Goal: Communication & Community: Answer question/provide support

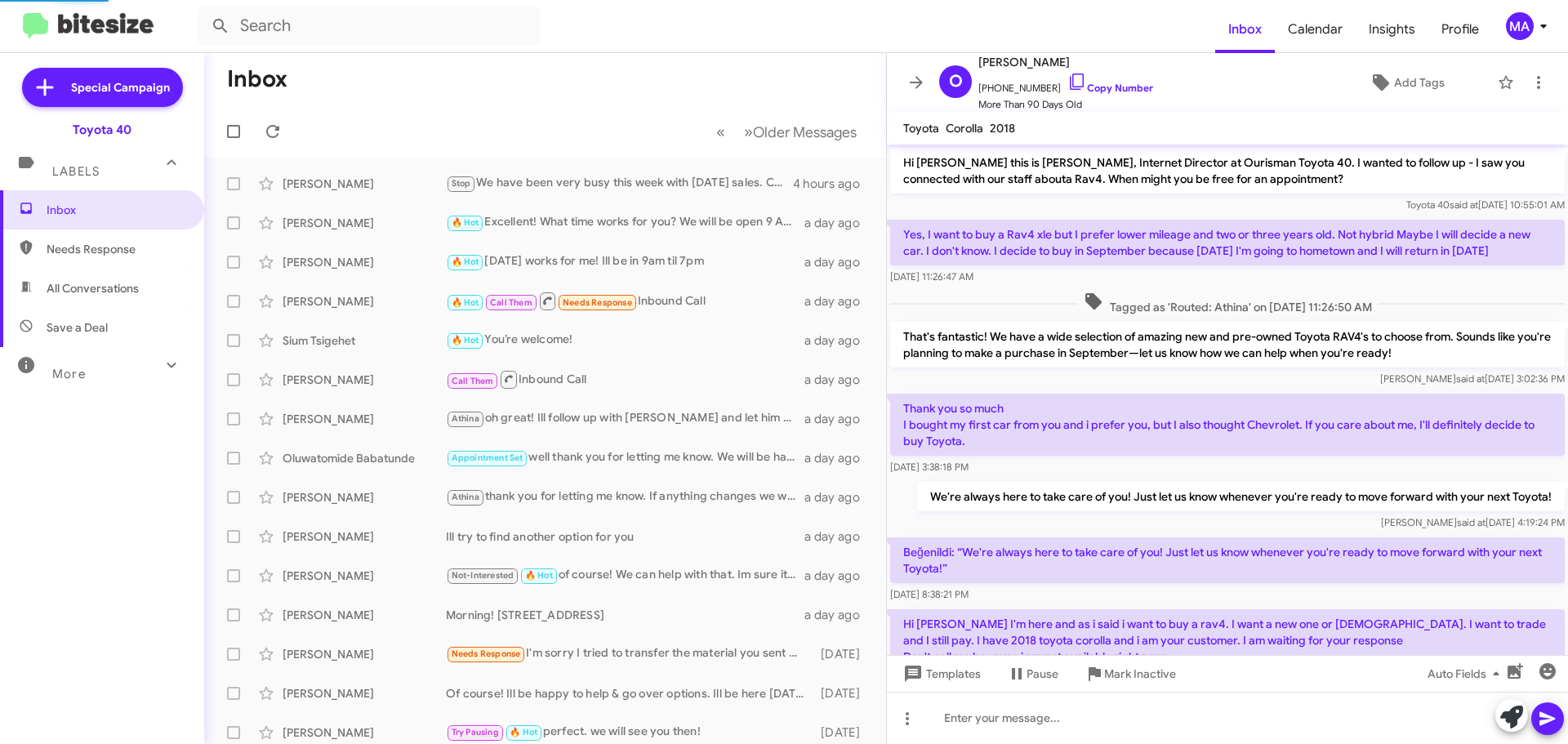
scroll to position [327, 0]
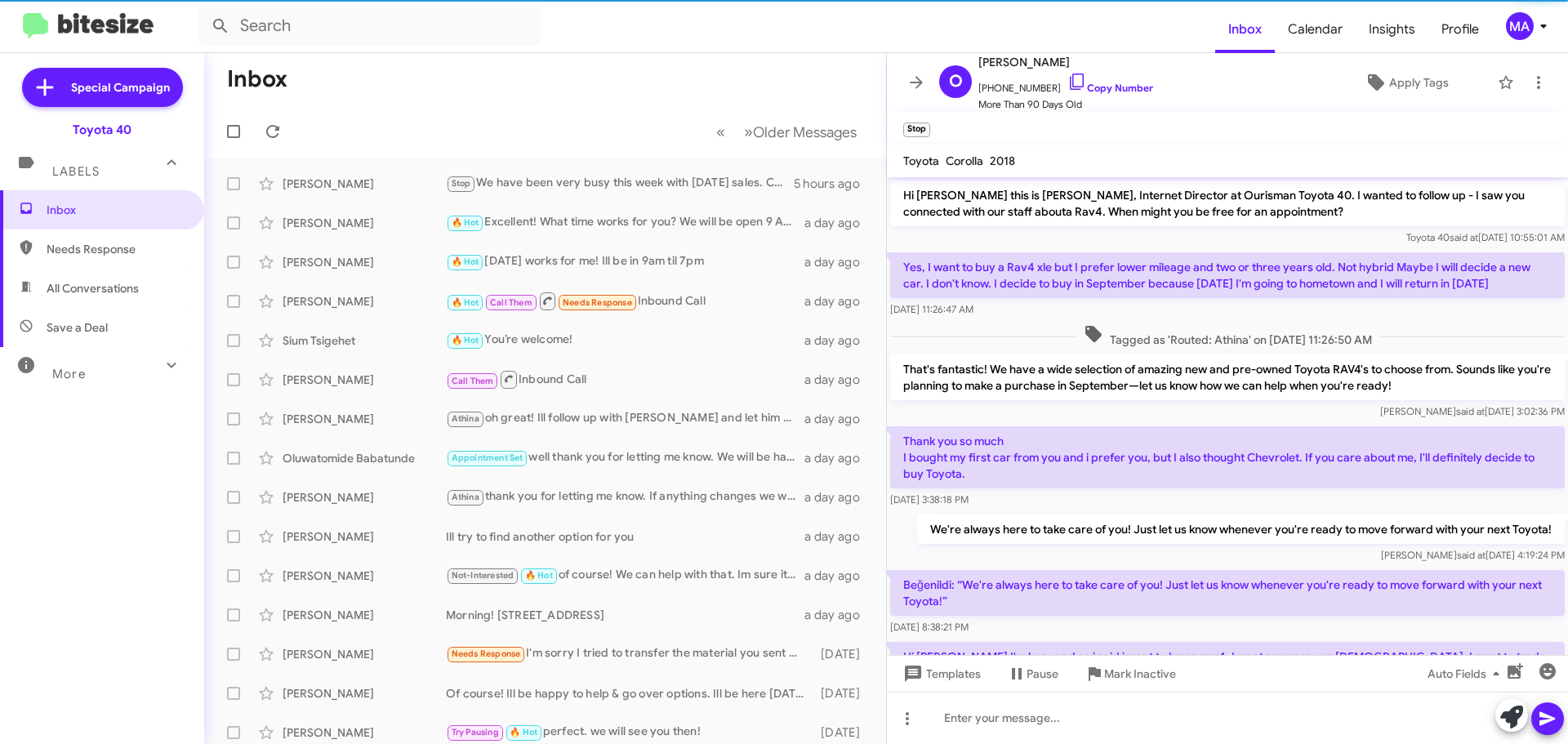
scroll to position [360, 0]
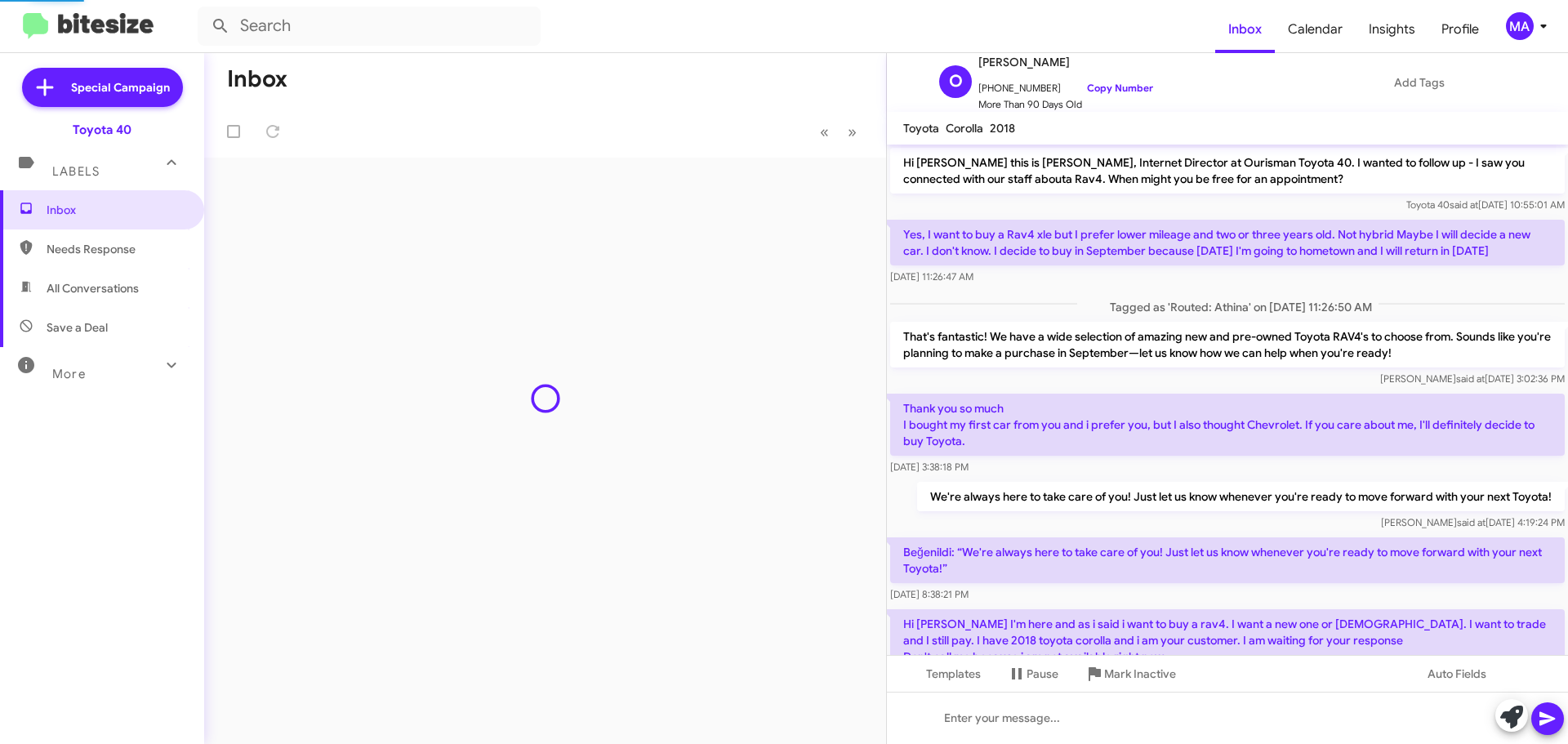
scroll to position [327, 0]
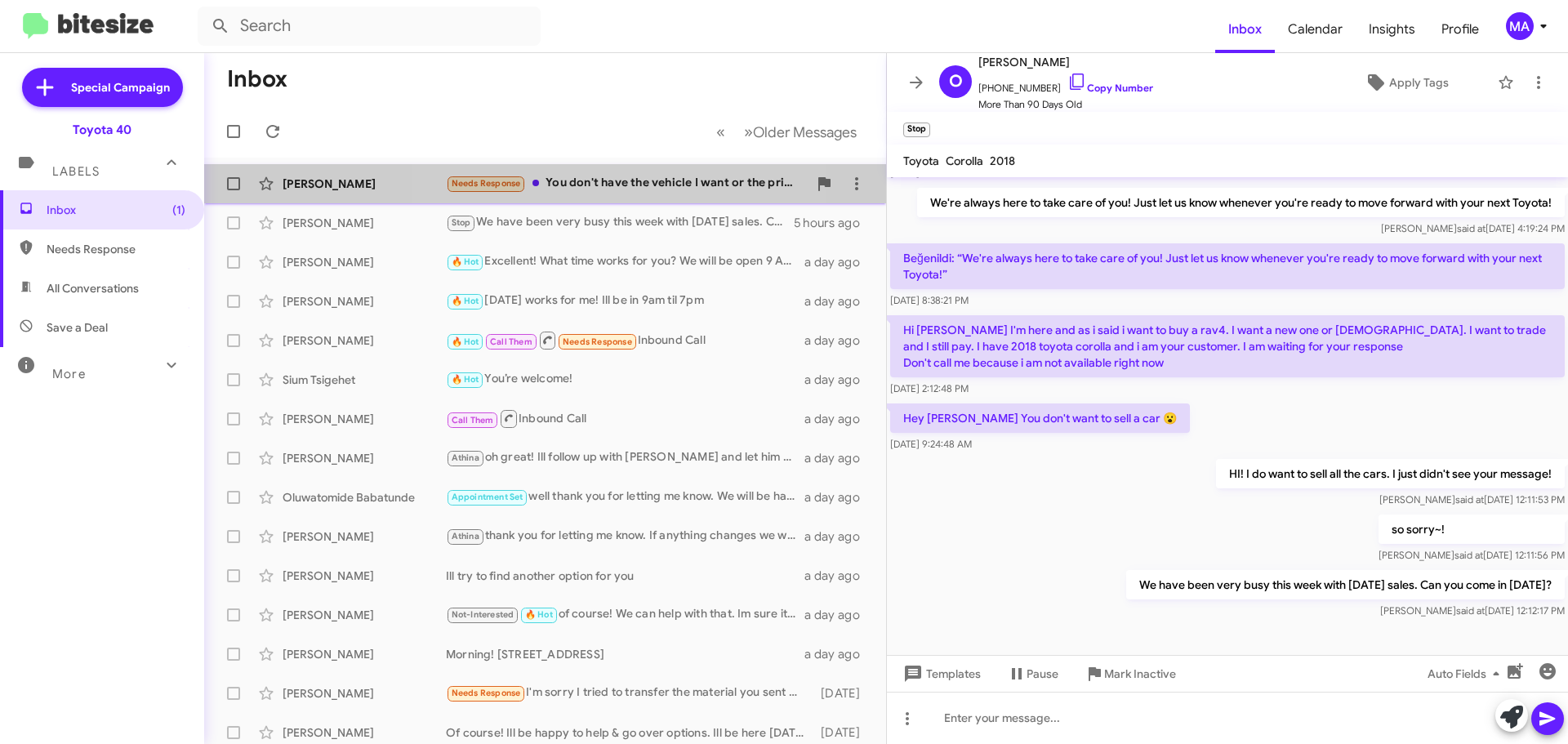
click at [638, 183] on div "Needs Response You don't have the vehicle I want or the price. Thanks!!" at bounding box center [626, 183] width 361 height 19
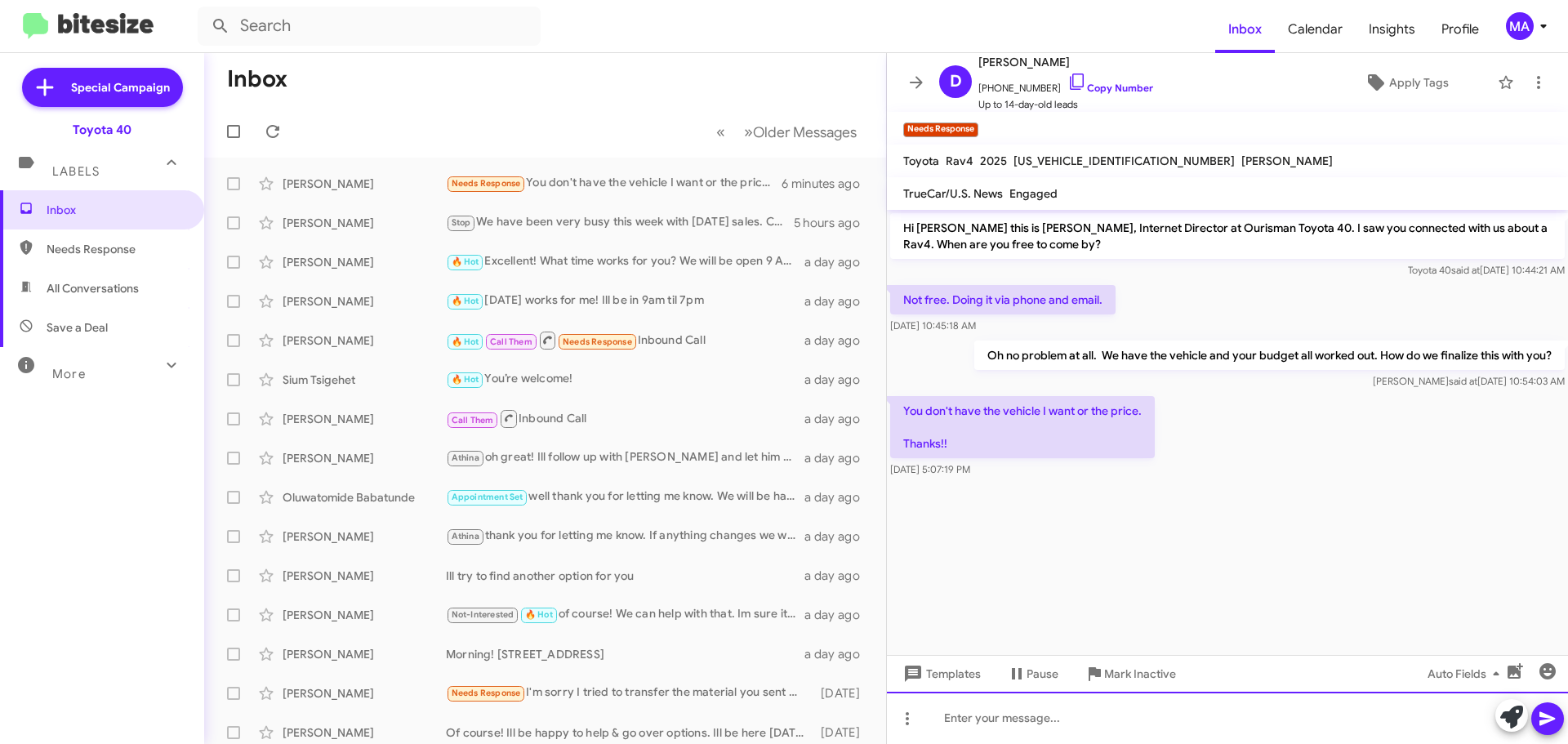
click at [975, 716] on div at bounding box center [1227, 718] width 681 height 53
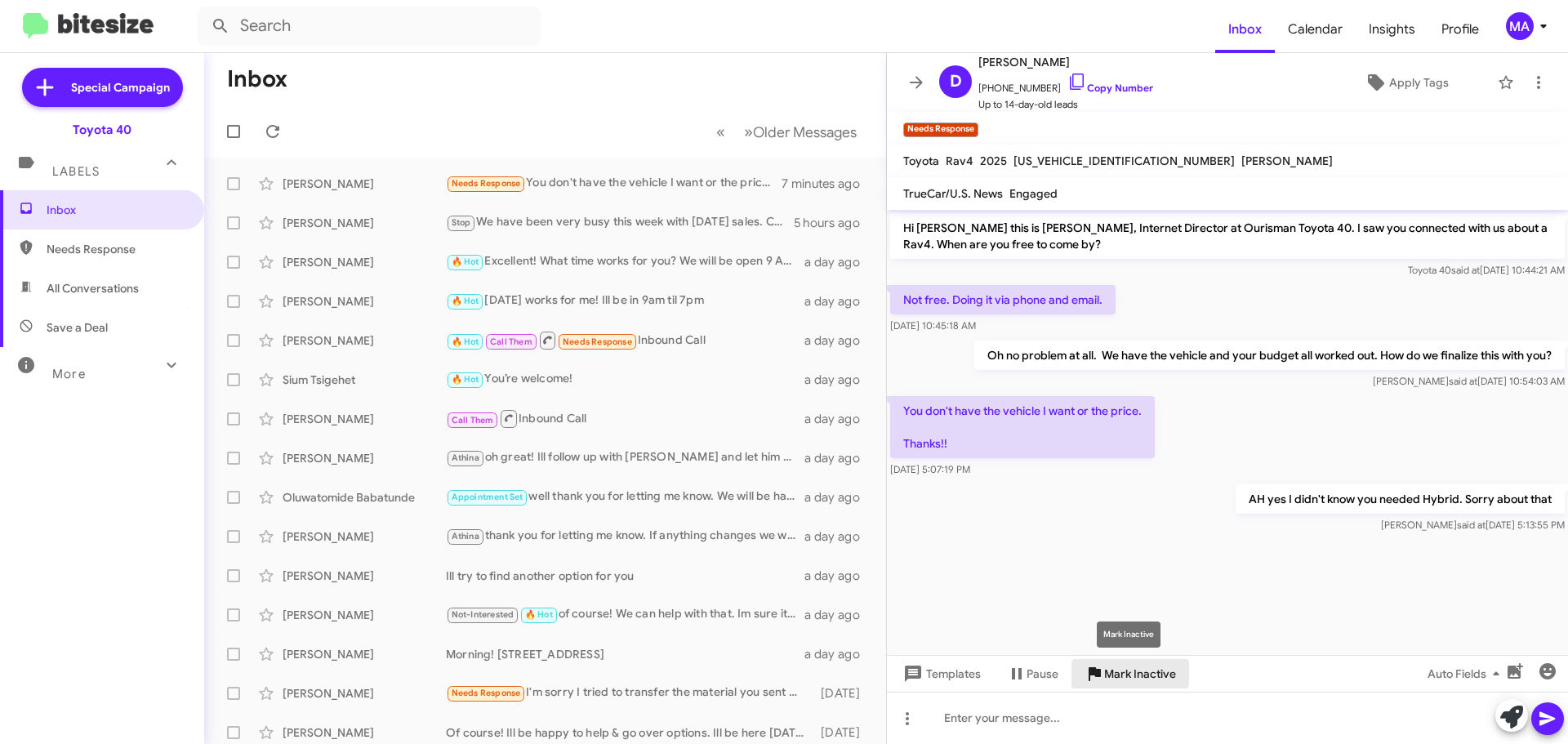
click at [1101, 672] on icon at bounding box center [1094, 674] width 20 height 20
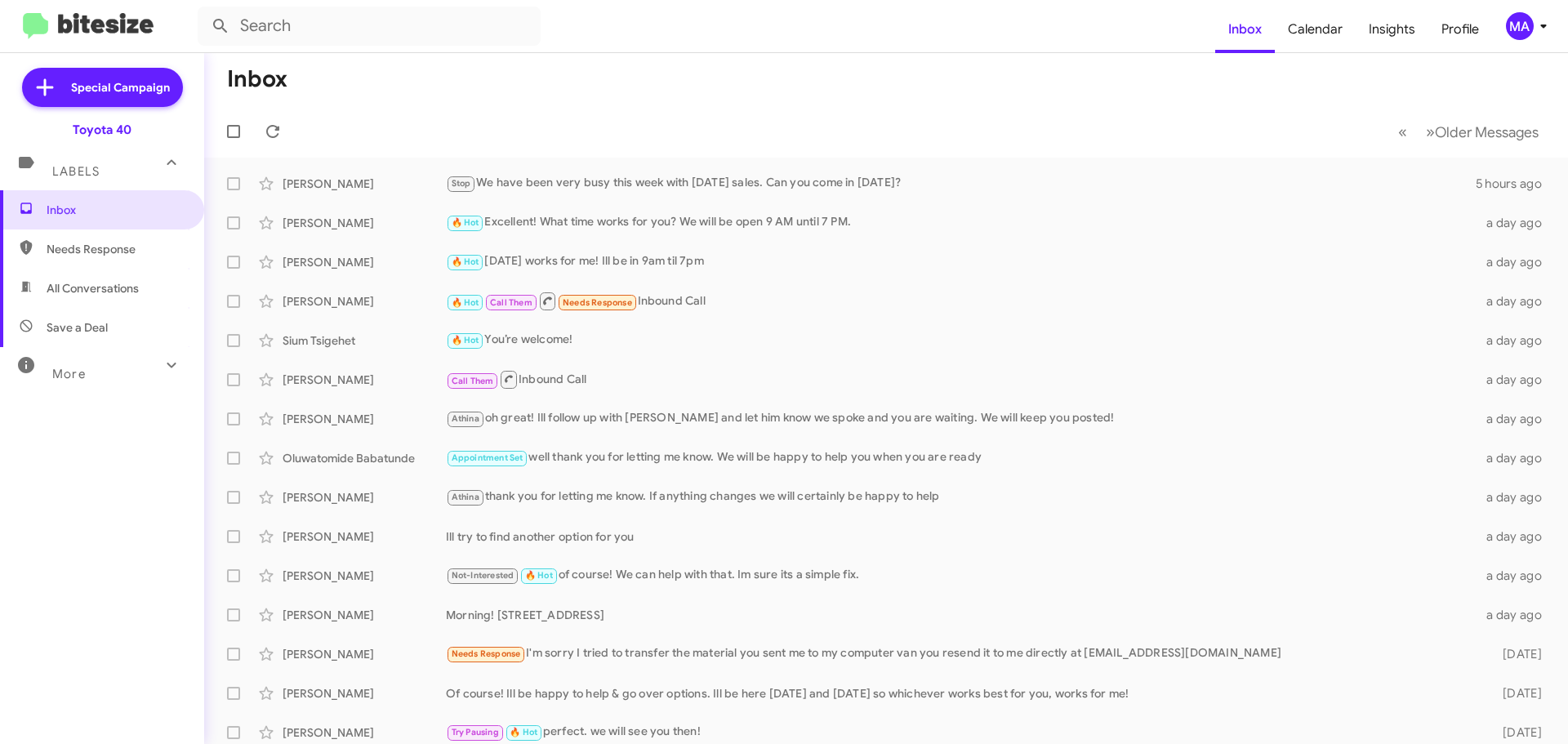
click at [100, 331] on span "Save a Deal" at bounding box center [77, 327] width 62 height 16
type input "in:not-interested"
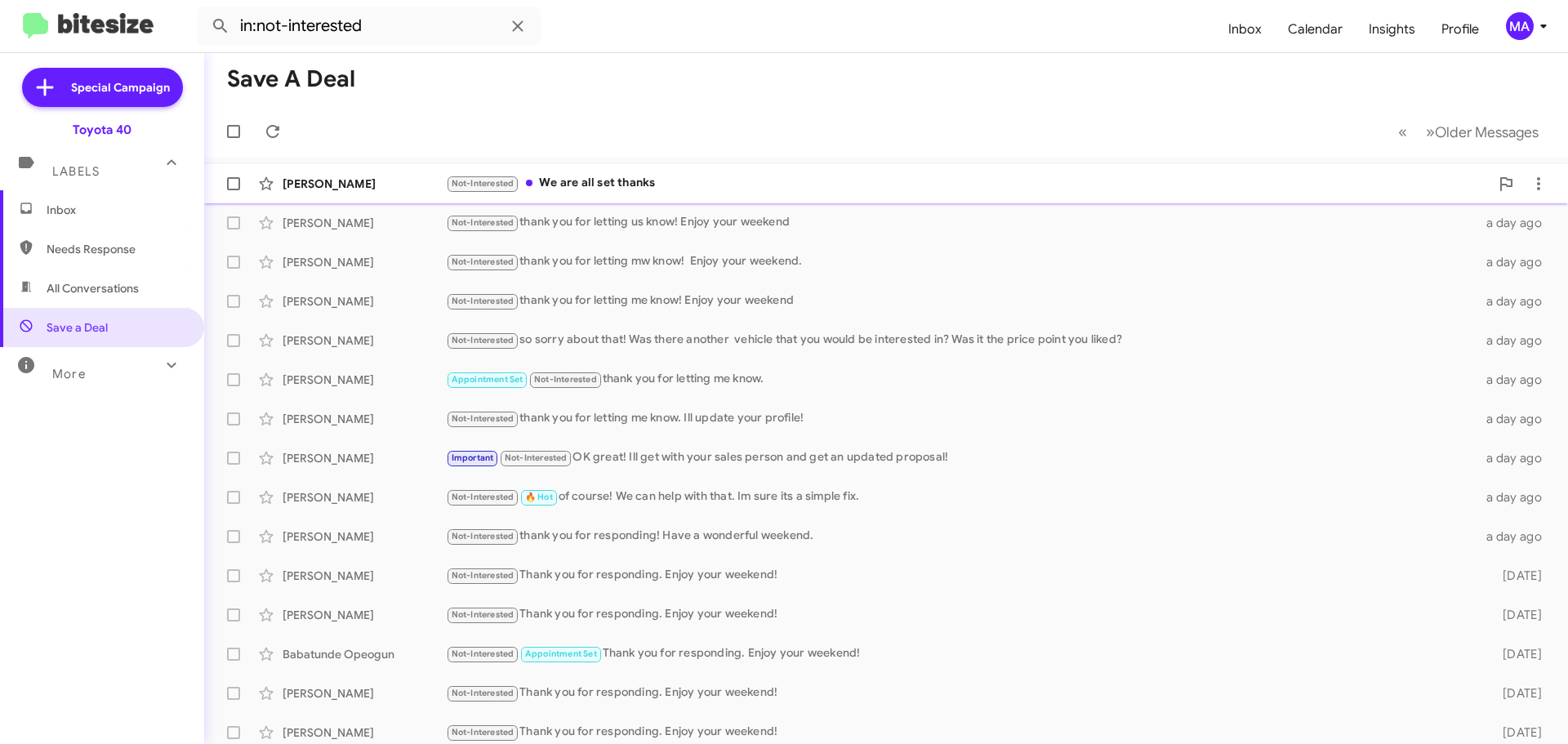
click at [652, 182] on div "Not-Interested We are all set thanks" at bounding box center [967, 183] width 1044 height 19
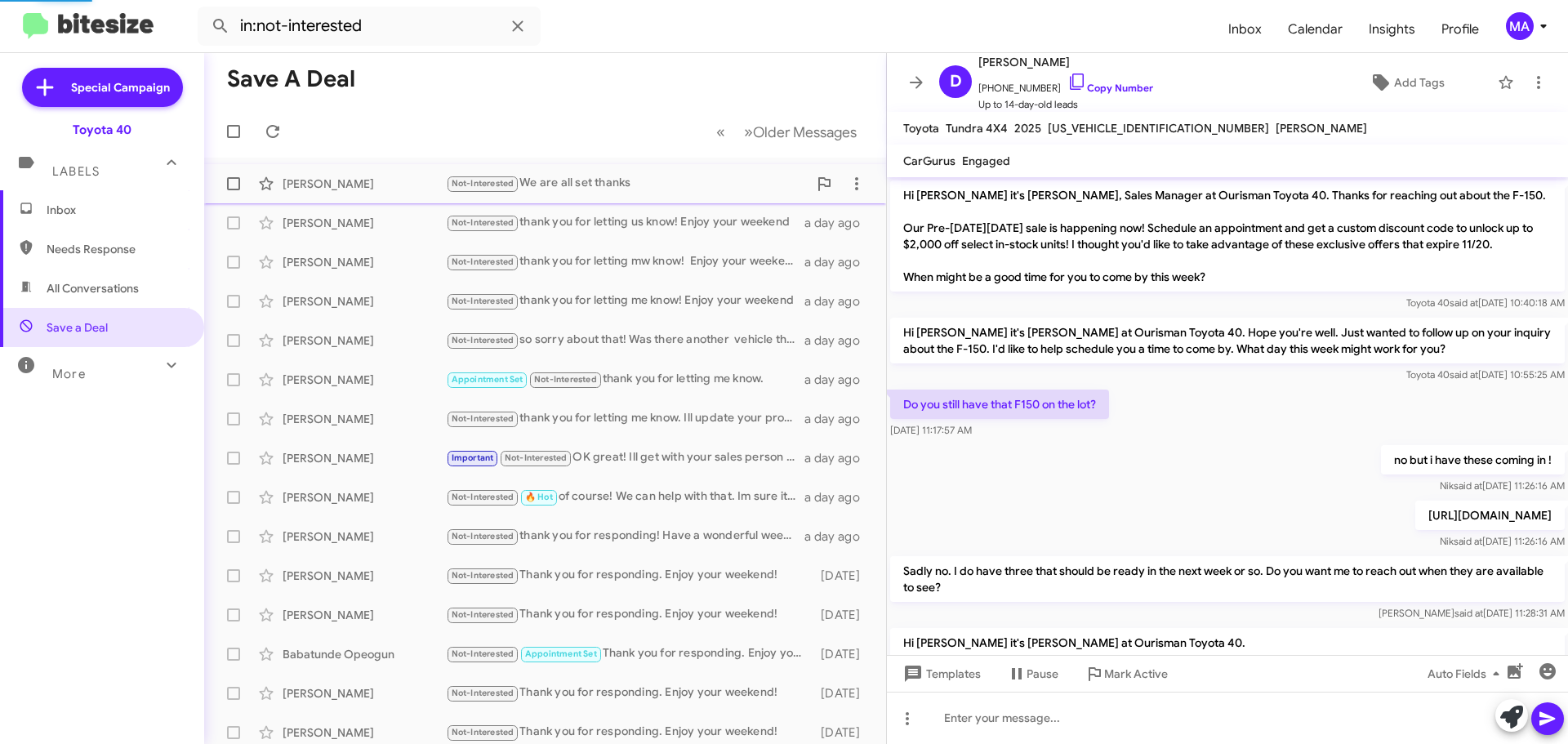
scroll to position [1560, 0]
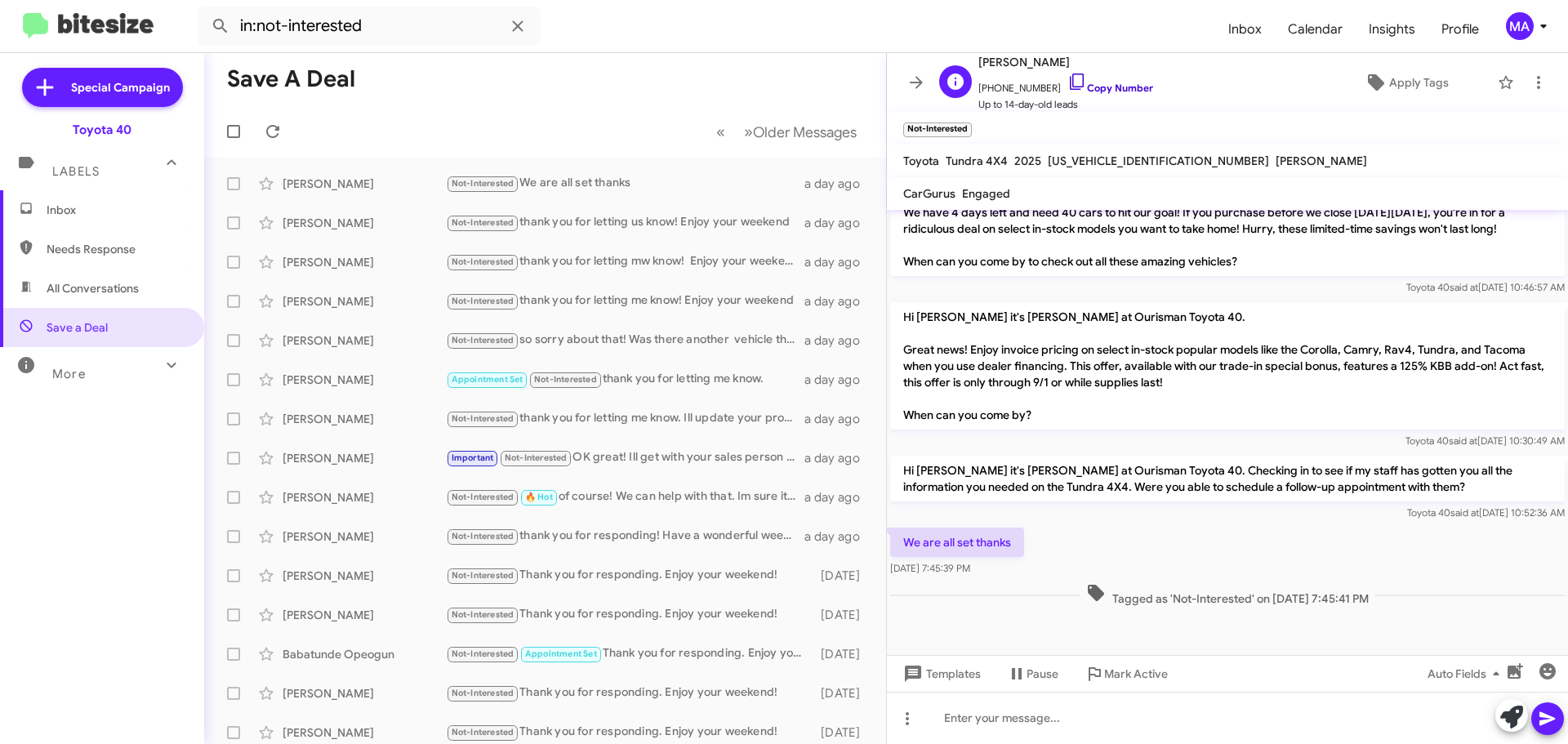
click at [1067, 77] on icon at bounding box center [1077, 82] width 20 height 20
drag, startPoint x: 1016, startPoint y: 567, endPoint x: 904, endPoint y: 543, distance: 114.5
click at [904, 543] on div "We are all set thanks Aug 29, 2025, 7:45:39 PM" at bounding box center [957, 552] width 134 height 49
copy div "We are all set thanks Aug 29, 2025, 7:45:39 PM"
click at [89, 211] on span "Inbox" at bounding box center [115, 210] width 139 height 16
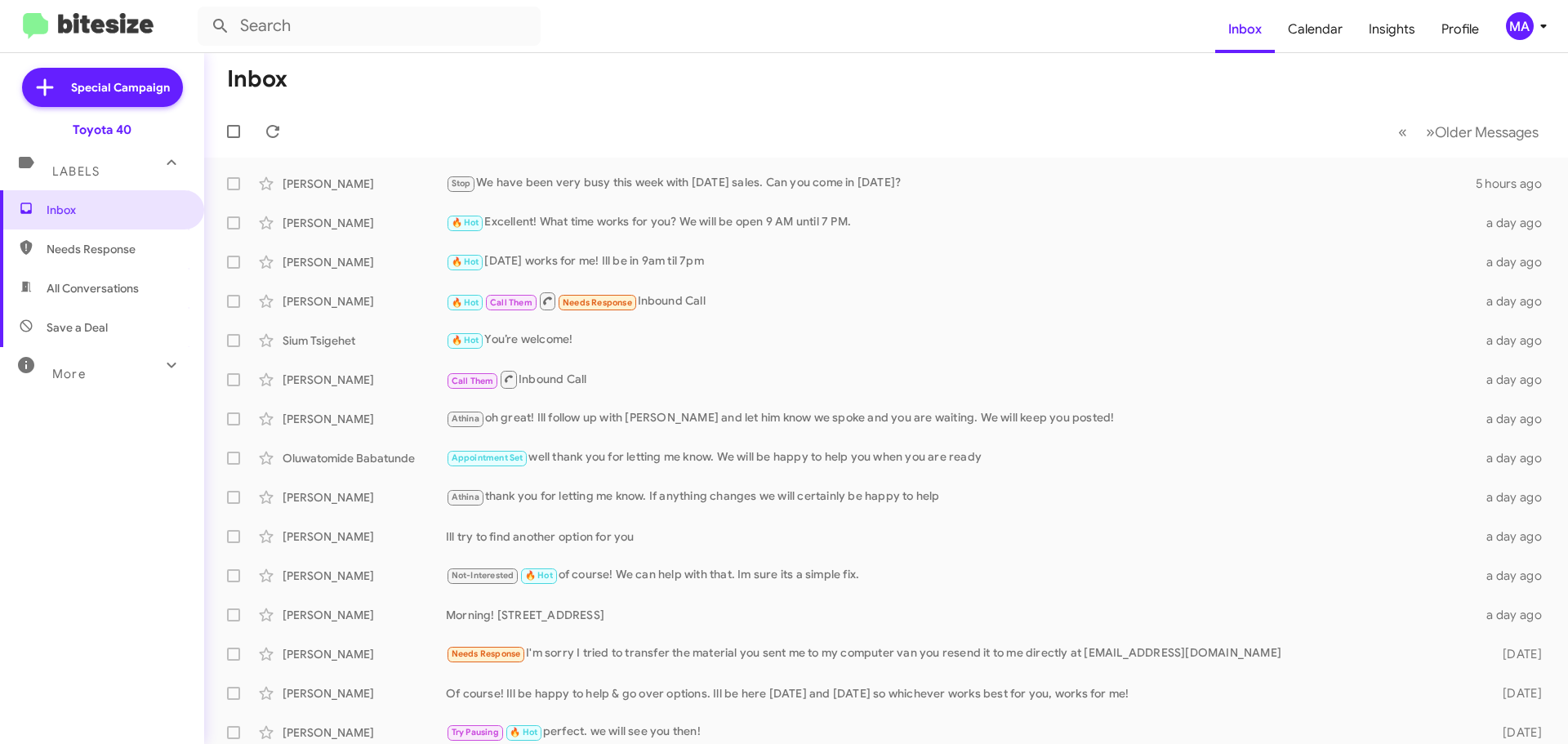
click at [115, 319] on span "Save a Deal" at bounding box center [101, 327] width 204 height 39
type input "in:not-interested"
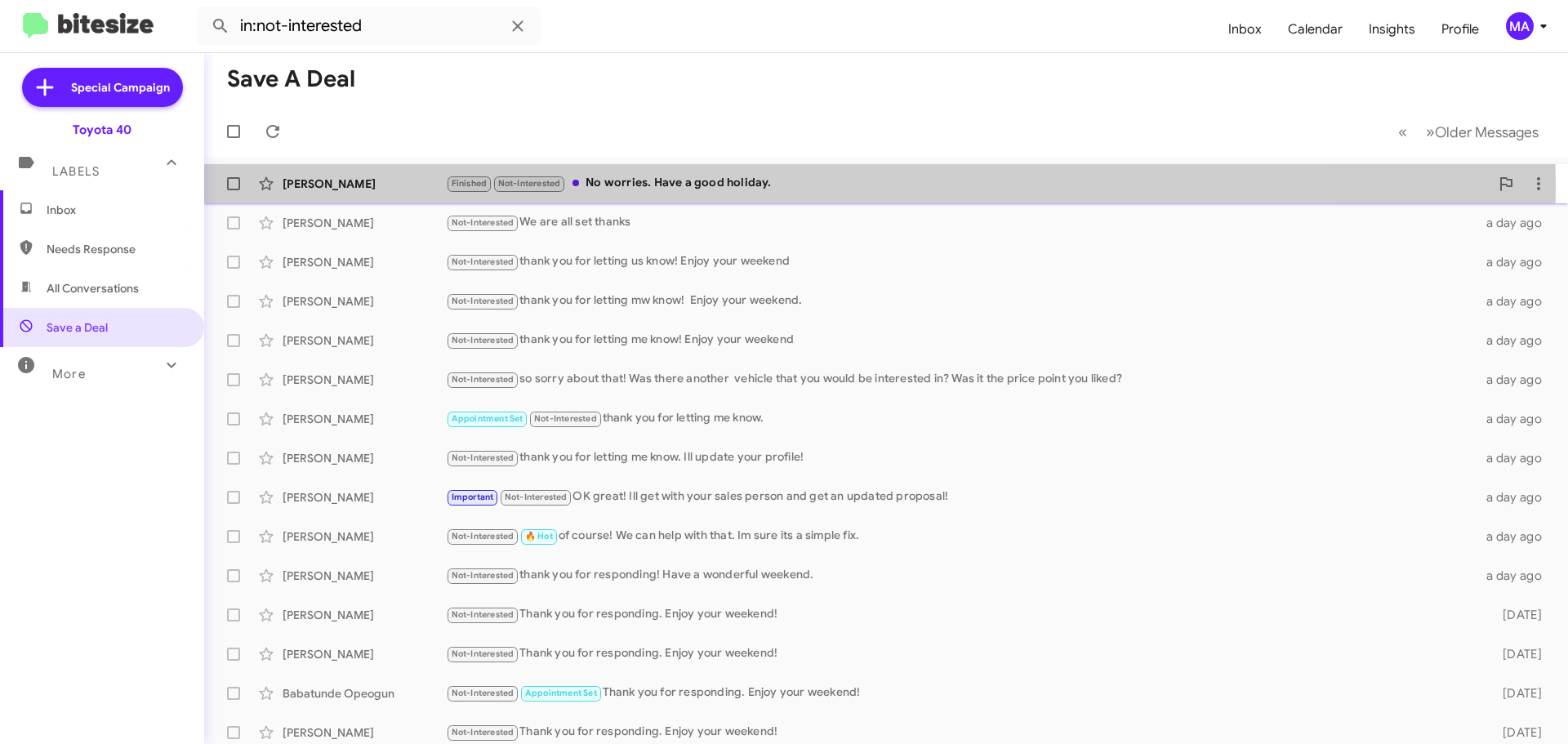
click at [716, 187] on div "Finished Not-Interested No worries. Have a good holiday." at bounding box center [967, 183] width 1044 height 19
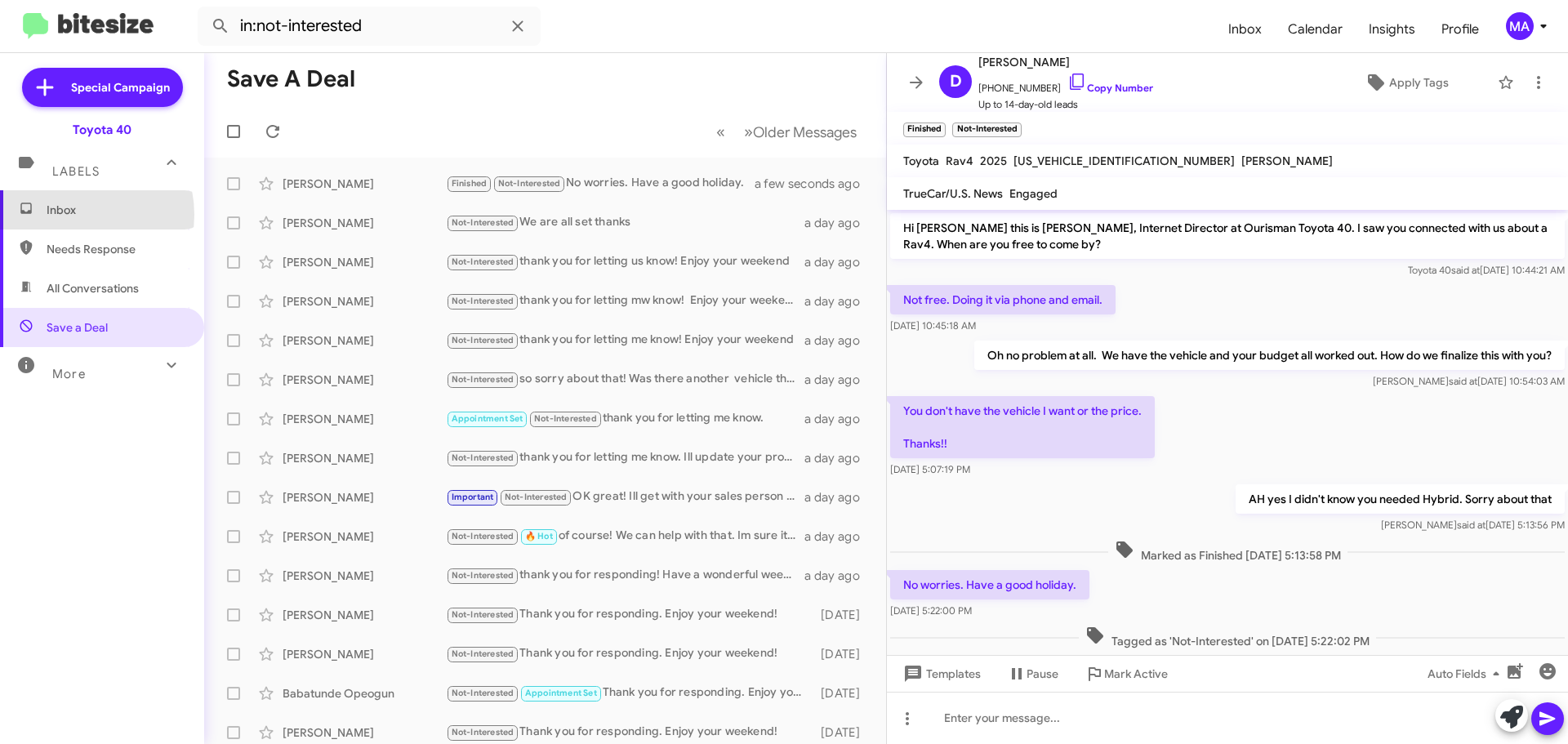
click at [69, 215] on span "Inbox" at bounding box center [115, 210] width 139 height 16
